Goal: Check status: Check status

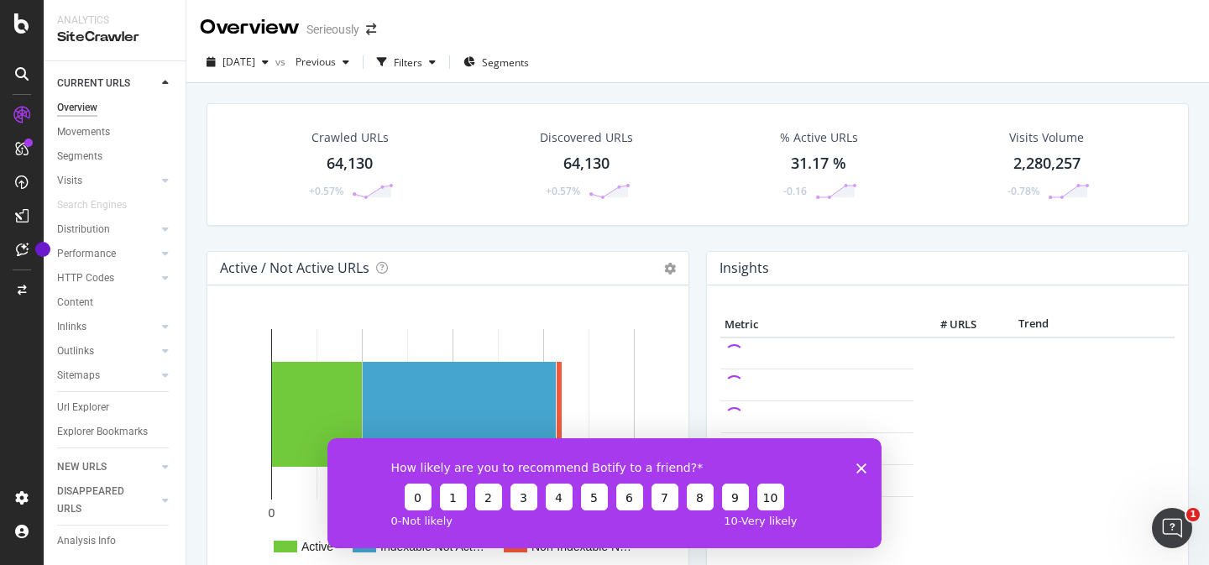
click at [864, 466] on icon "Fermer l'enquête" at bounding box center [861, 468] width 10 height 10
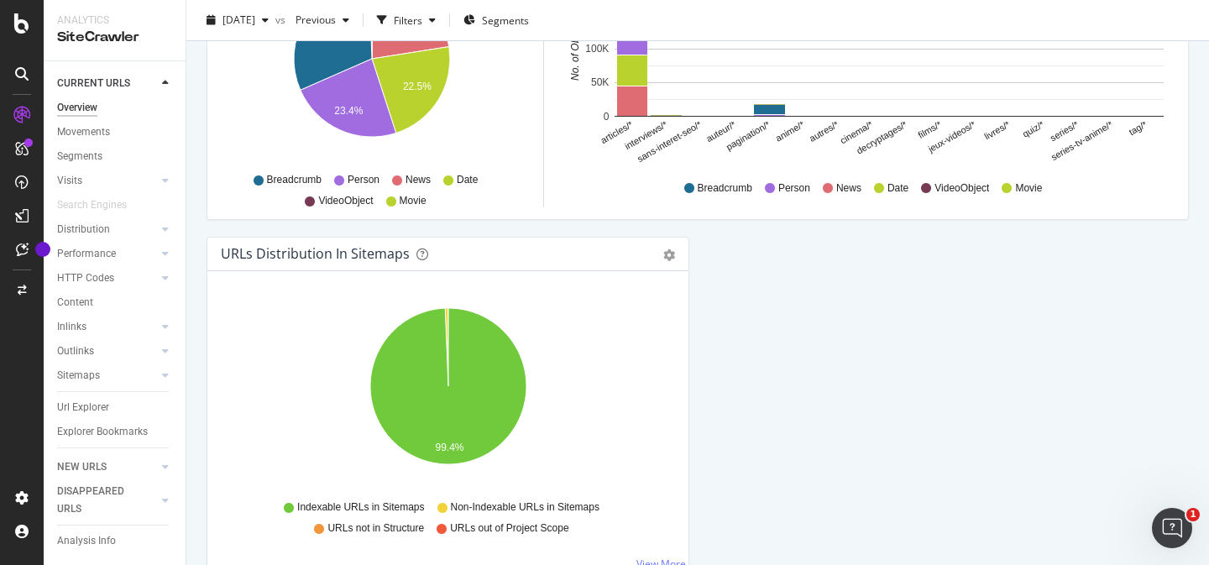
scroll to position [1793, 0]
